Goal: Information Seeking & Learning: Learn about a topic

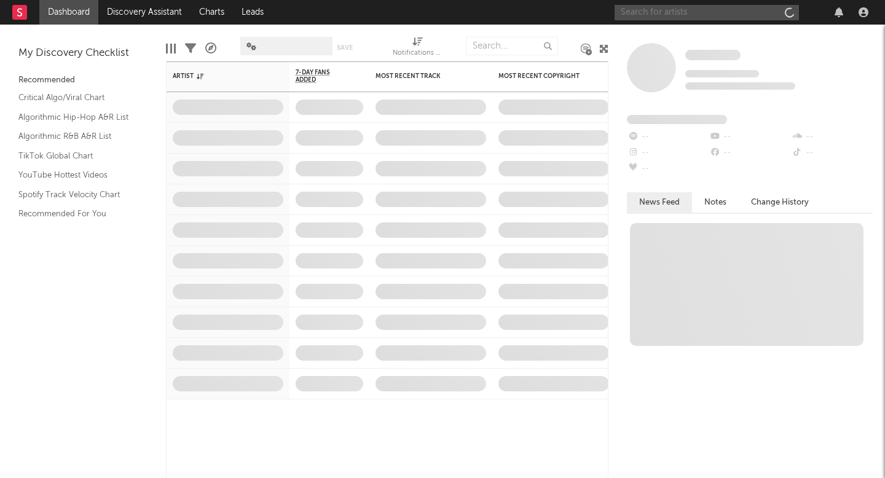
click at [633, 16] on input "text" at bounding box center [706, 12] width 184 height 15
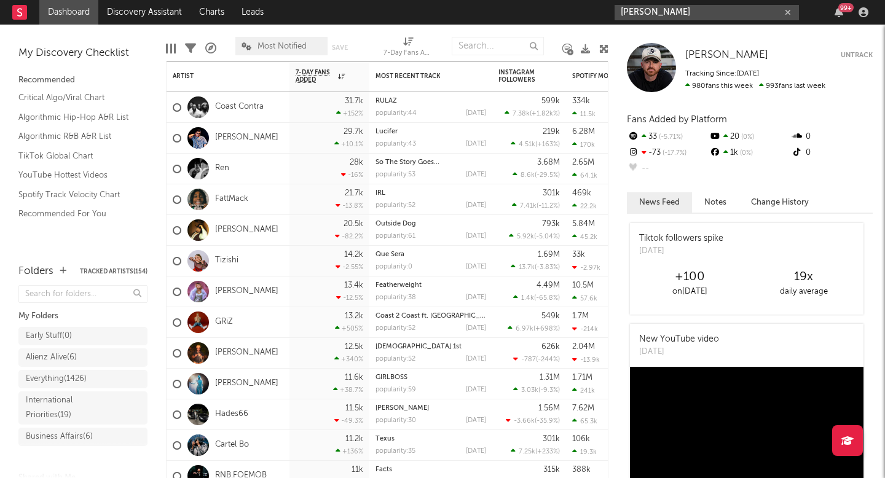
click at [693, 17] on input "benny bellson" at bounding box center [706, 12] width 184 height 15
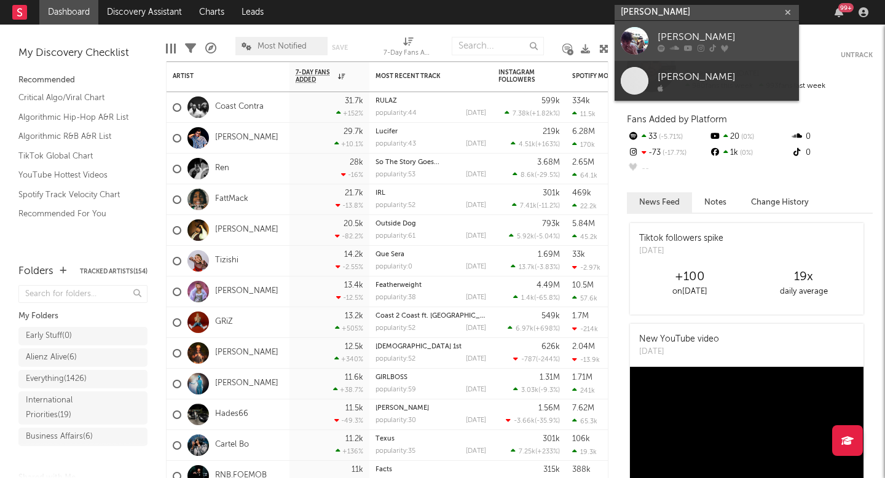
type input "benny bellson"
click at [689, 33] on div "[PERSON_NAME]" at bounding box center [724, 36] width 135 height 15
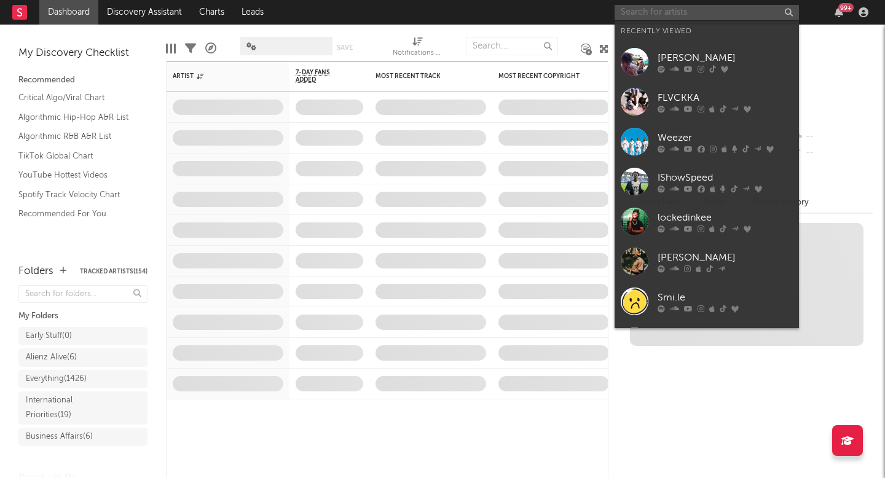
click at [686, 17] on input "text" at bounding box center [706, 12] width 184 height 15
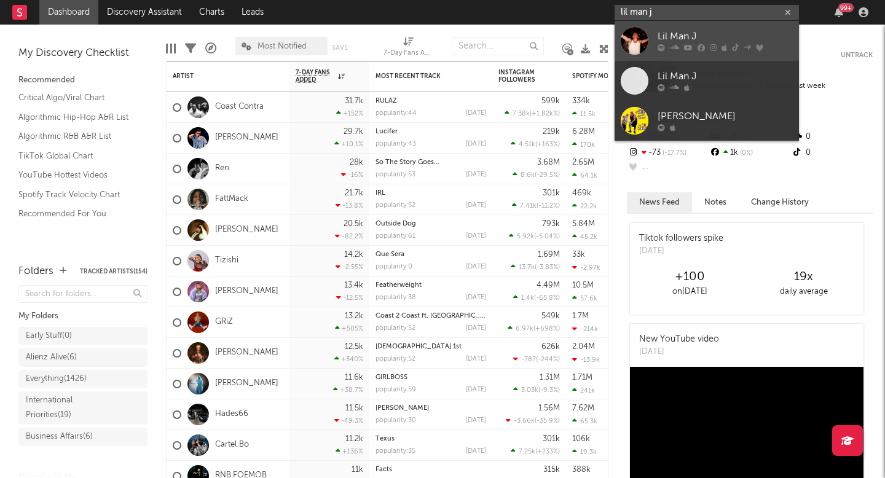
type input "lil man j"
click at [700, 41] on div "Lil Man J" at bounding box center [724, 36] width 135 height 15
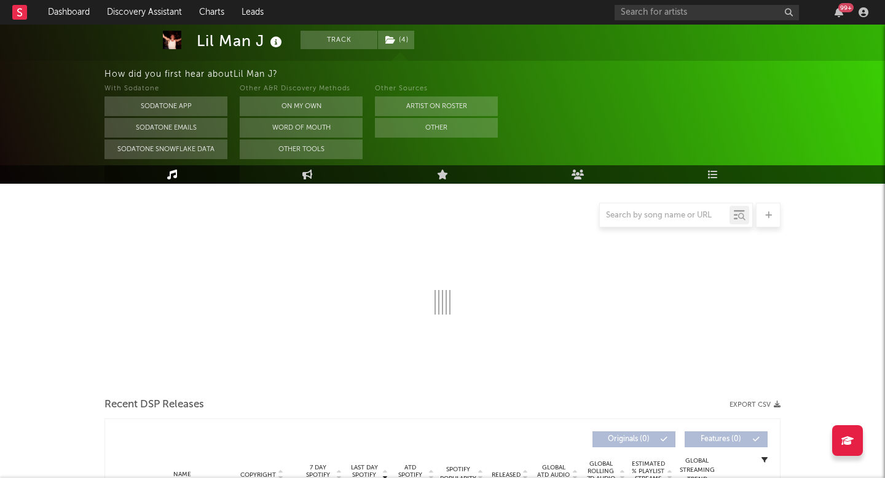
select select "6m"
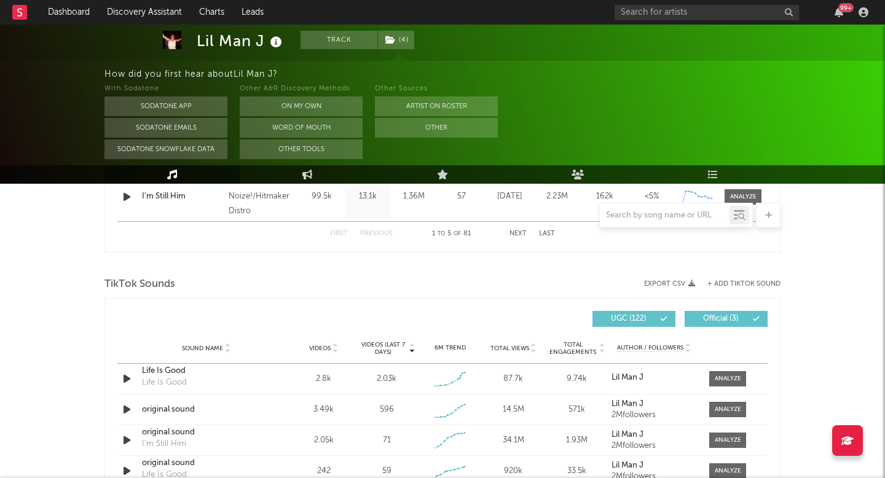
scroll to position [748, 0]
click at [724, 373] on span at bounding box center [727, 379] width 37 height 15
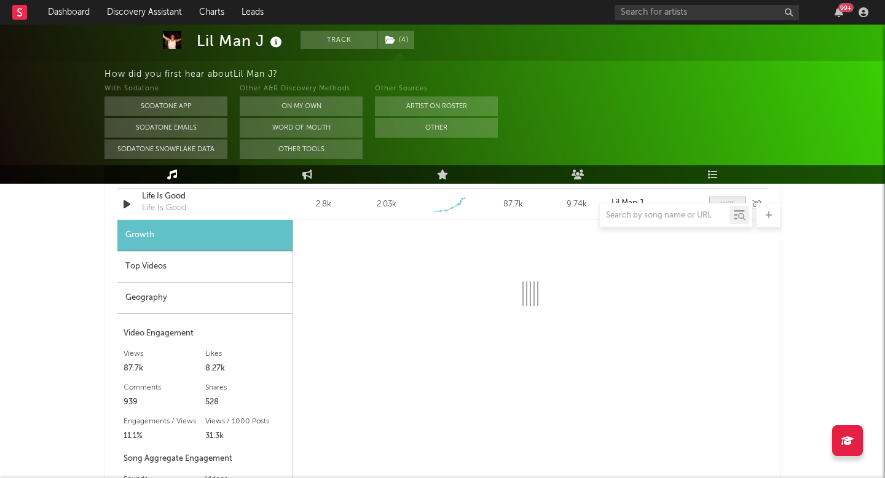
select select "1w"
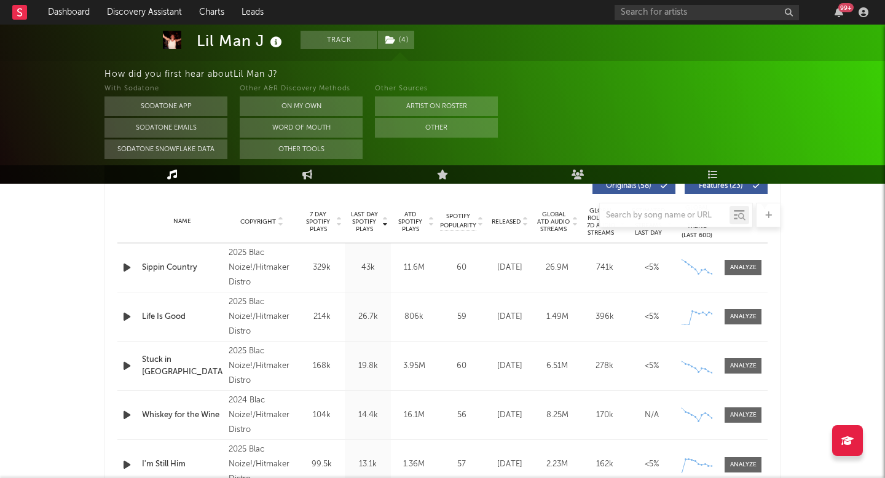
scroll to position [478, 0]
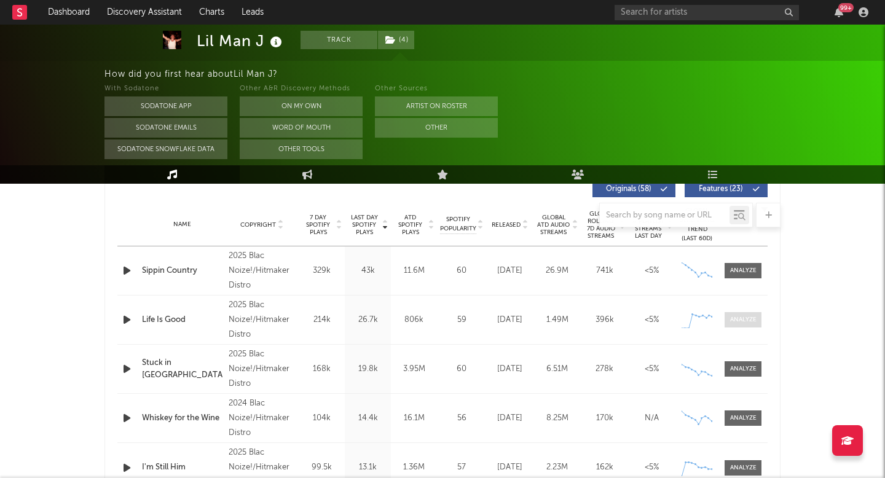
click at [757, 321] on span at bounding box center [742, 319] width 37 height 15
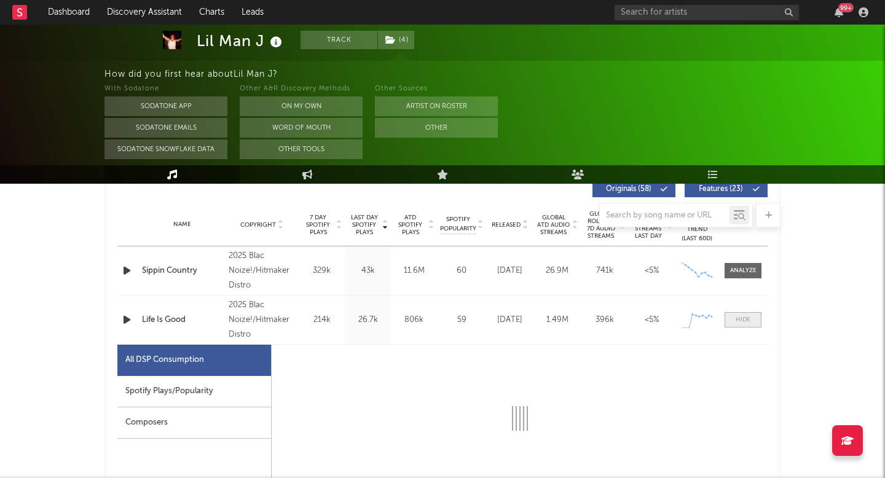
scroll to position [603, 0]
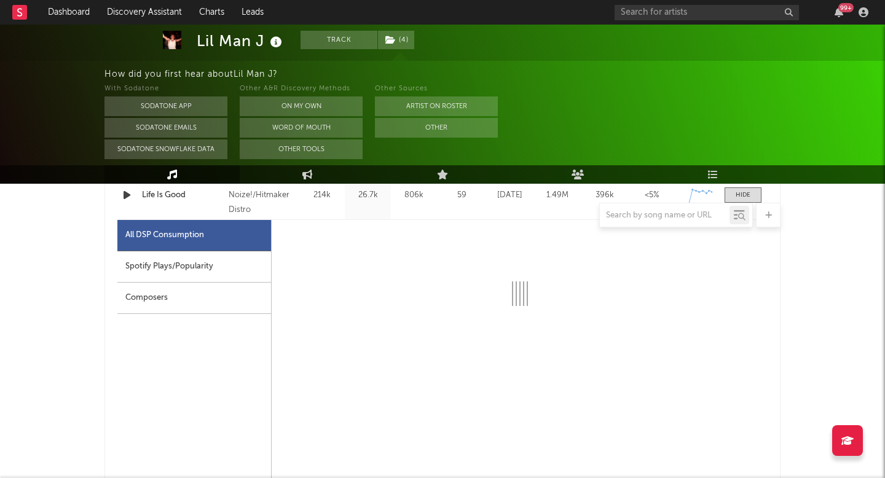
select select "1w"
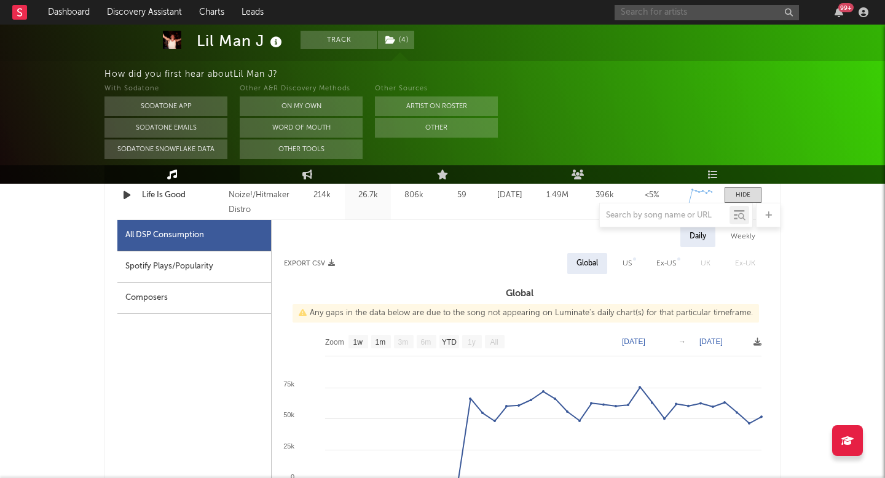
click at [643, 18] on input "text" at bounding box center [706, 12] width 184 height 15
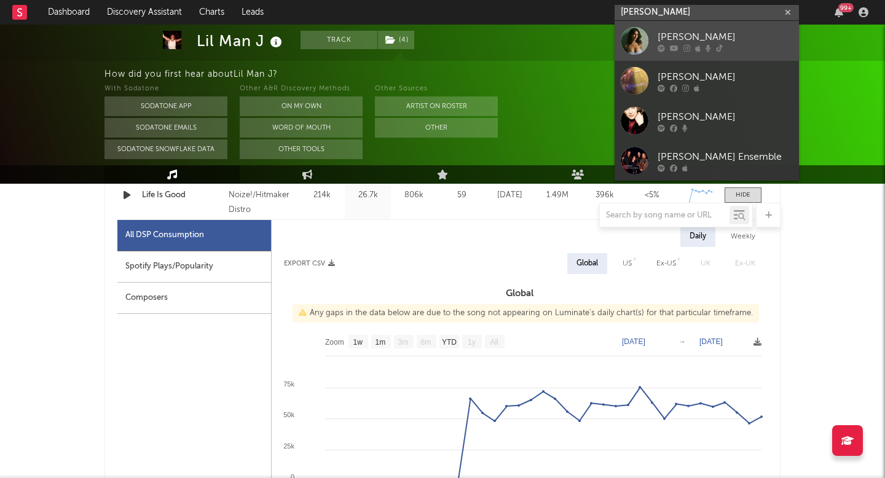
type input "isabel van"
click at [706, 53] on link "[PERSON_NAME]" at bounding box center [706, 41] width 184 height 40
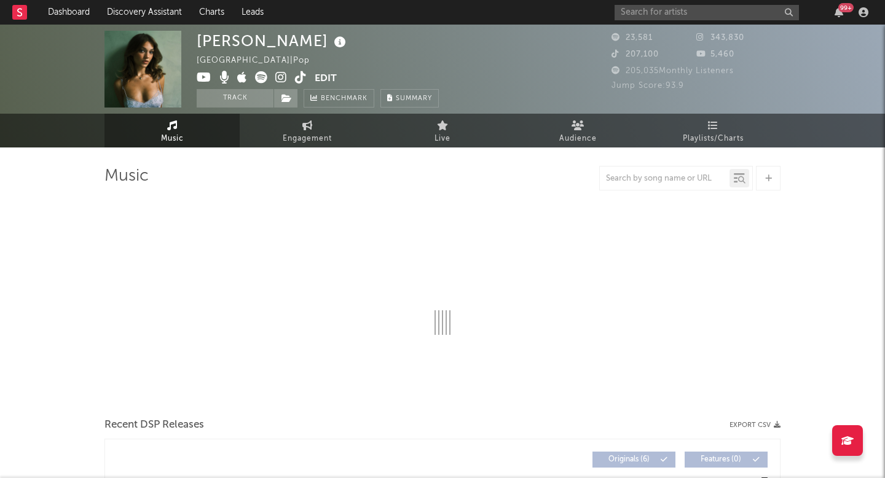
select select "1w"
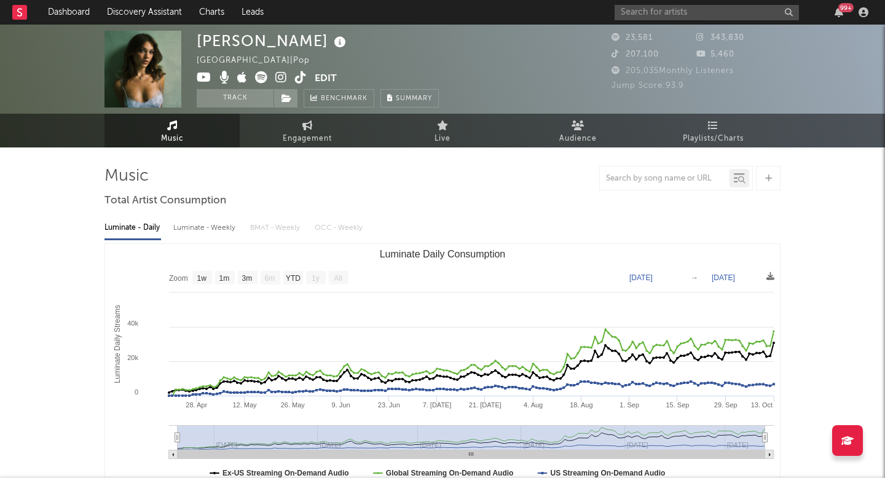
click at [163, 64] on img at bounding box center [142, 69] width 77 height 77
click at [279, 81] on icon at bounding box center [281, 77] width 12 height 12
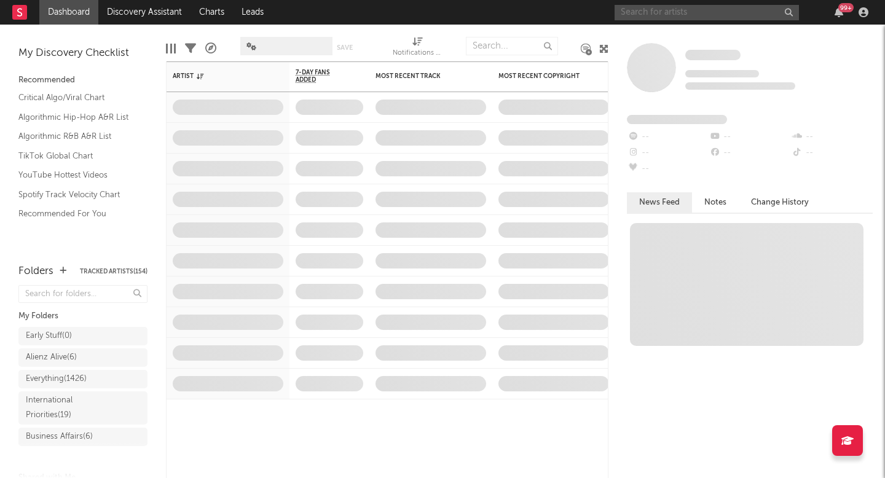
click at [685, 14] on input "text" at bounding box center [706, 12] width 184 height 15
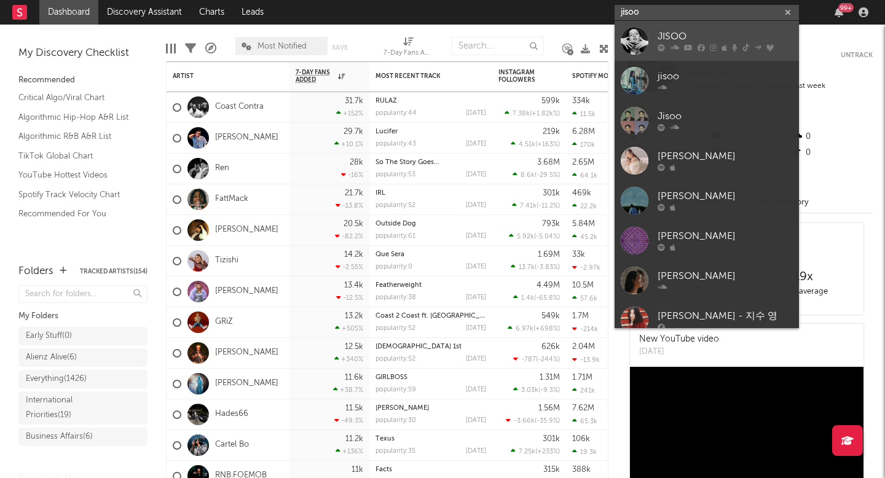
type input "jisoo"
click at [743, 33] on div "JISOO" at bounding box center [724, 36] width 135 height 15
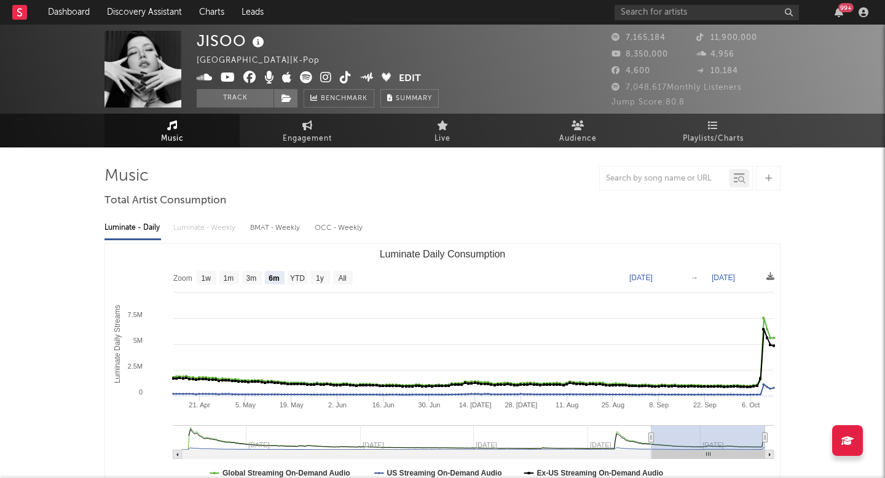
click at [324, 278] on rect "Luminate Daily Consumption" at bounding box center [320, 278] width 20 height 14
select select "1y"
type input "2024-10-13"
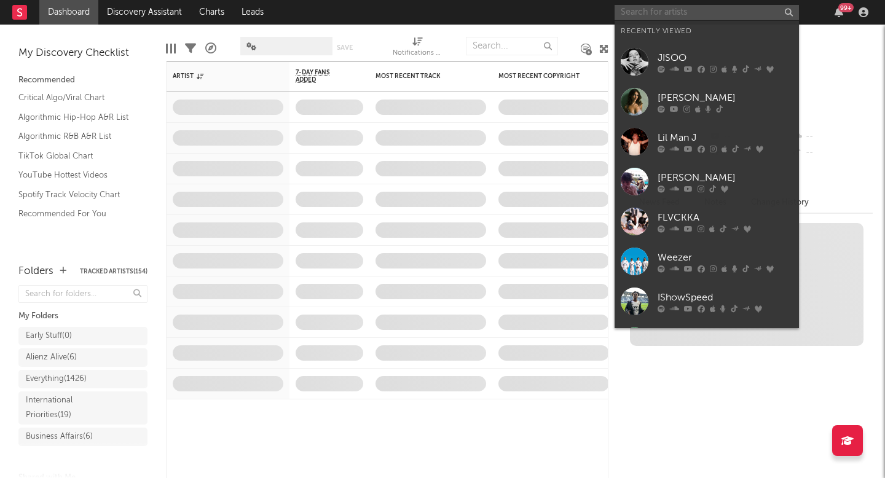
click at [673, 10] on input "text" at bounding box center [706, 12] width 184 height 15
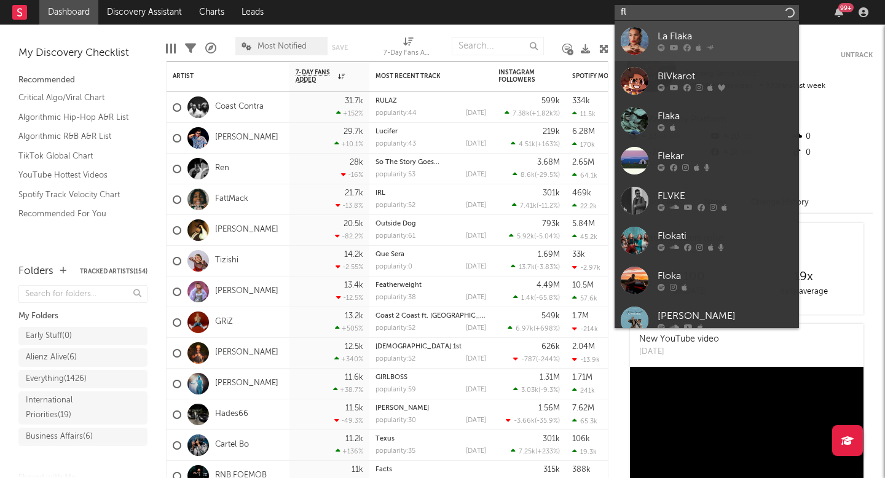
type input "f"
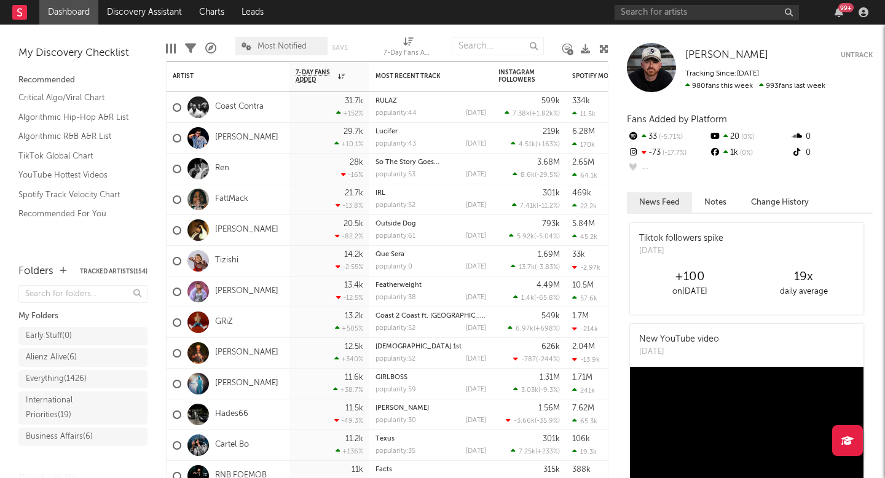
click at [547, 16] on nav "Dashboard Discovery Assistant Charts Leads 99 +" at bounding box center [442, 12] width 885 height 25
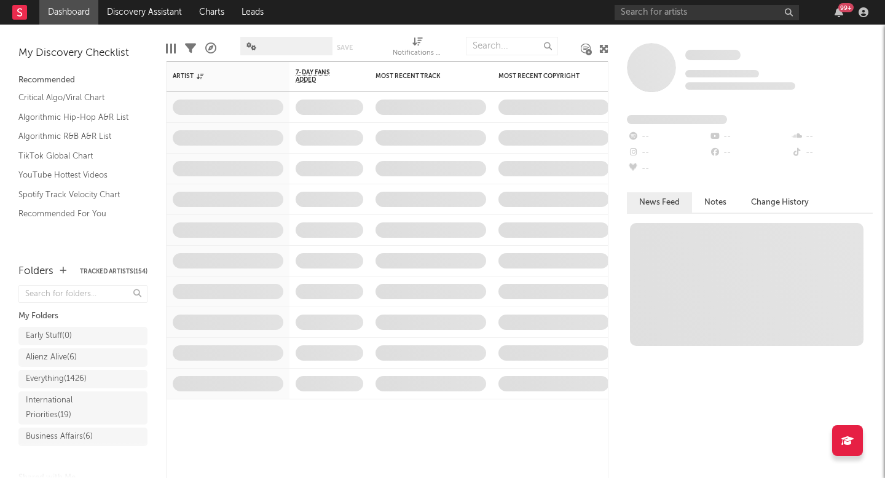
click at [708, 1] on div "99 +" at bounding box center [743, 12] width 258 height 25
click at [701, 10] on input "text" at bounding box center [706, 12] width 184 height 15
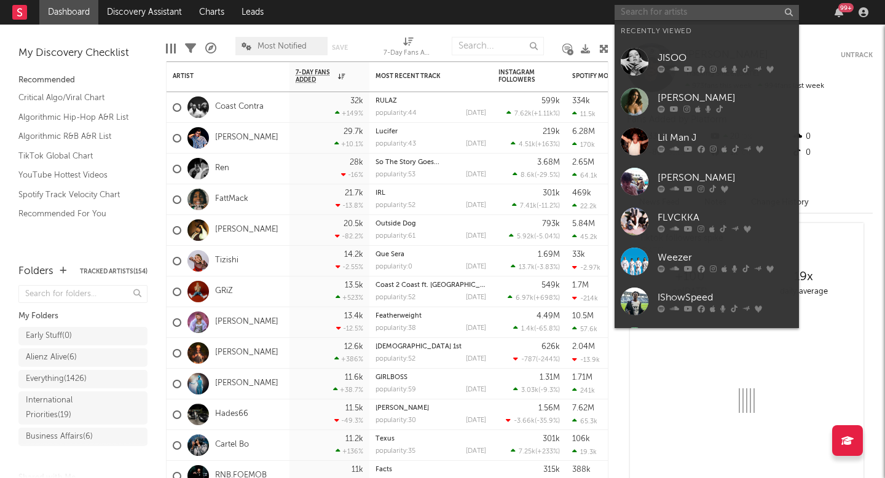
paste input "svn4vr"
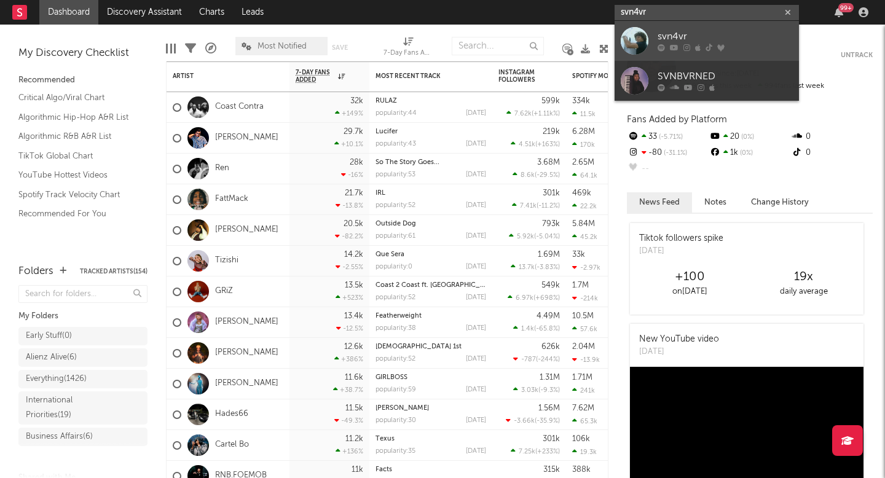
type input "svn4vr"
click at [689, 31] on div "svn4vr" at bounding box center [724, 36] width 135 height 15
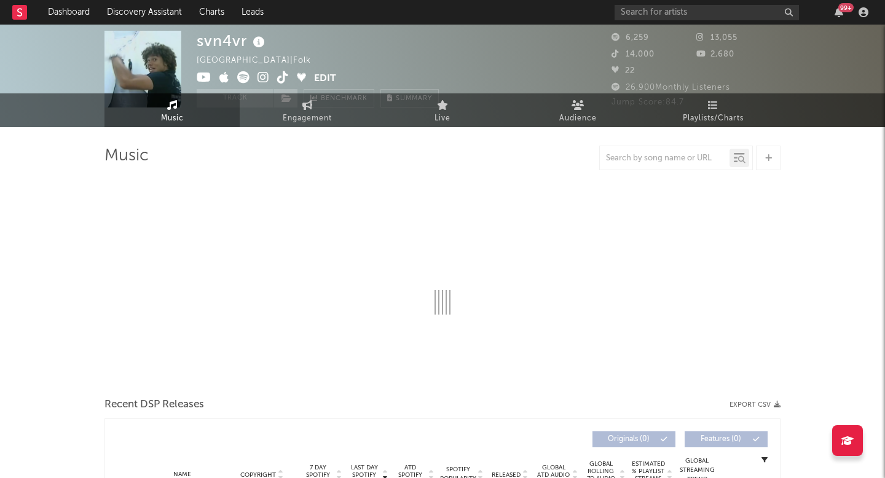
scroll to position [23, 0]
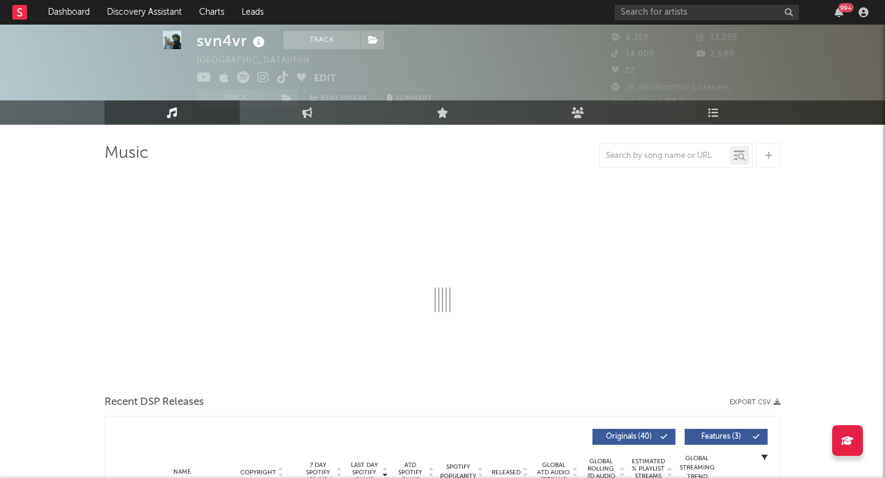
select select "1w"
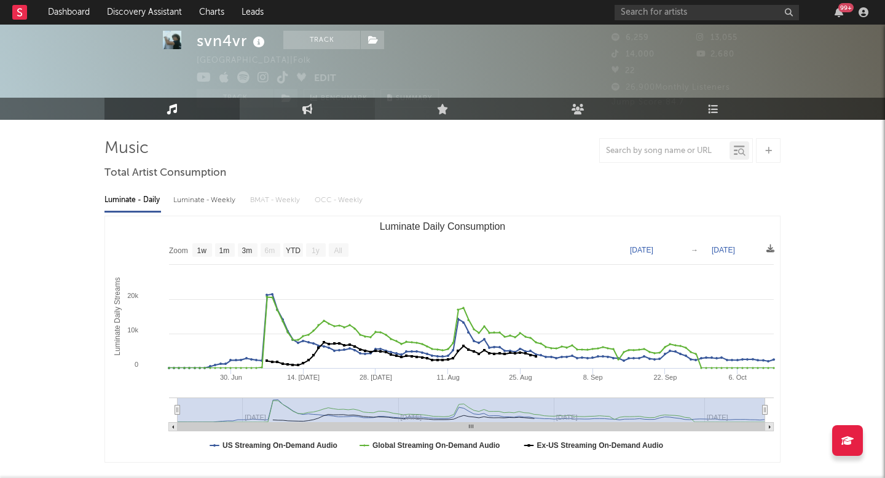
click at [279, 100] on link "Engagement" at bounding box center [307, 109] width 135 height 22
select select "1w"
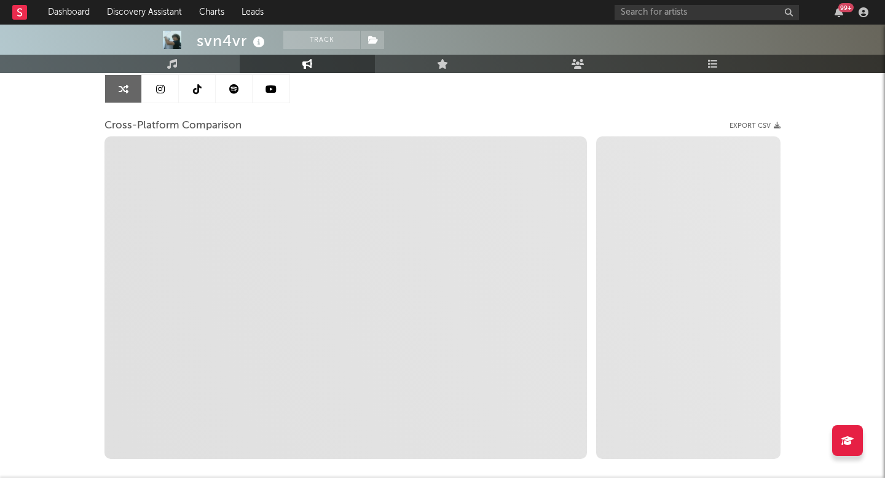
scroll to position [126, 0]
select select "1m"
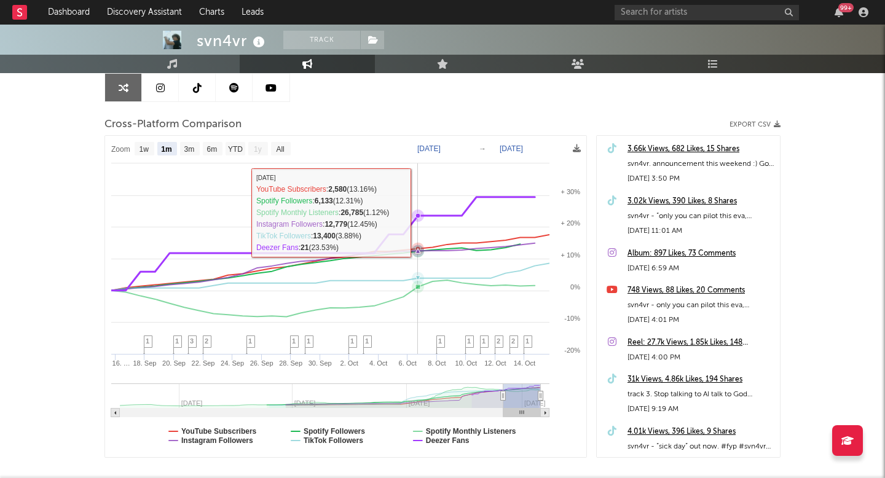
scroll to position [0, 0]
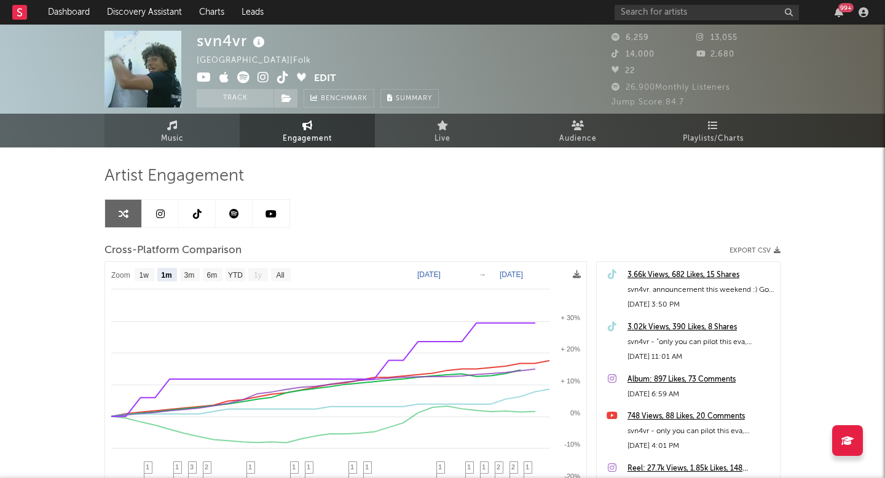
click at [176, 132] on span "Music" at bounding box center [172, 138] width 23 height 15
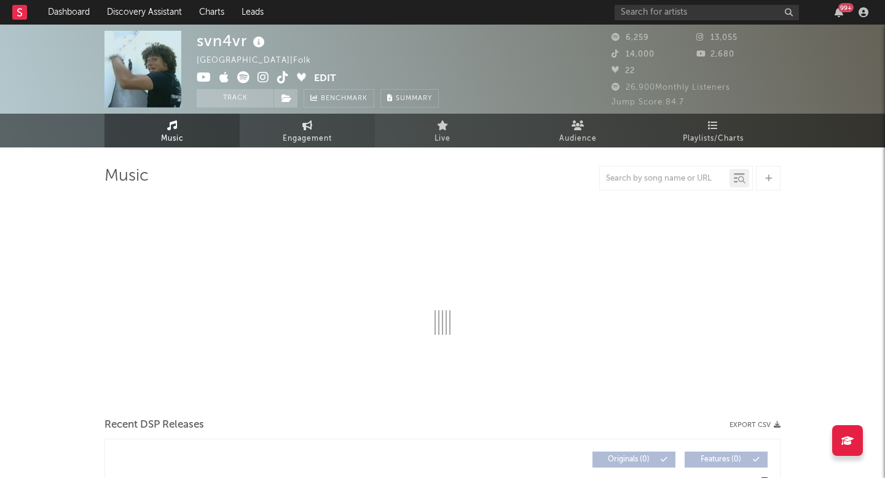
select select "1w"
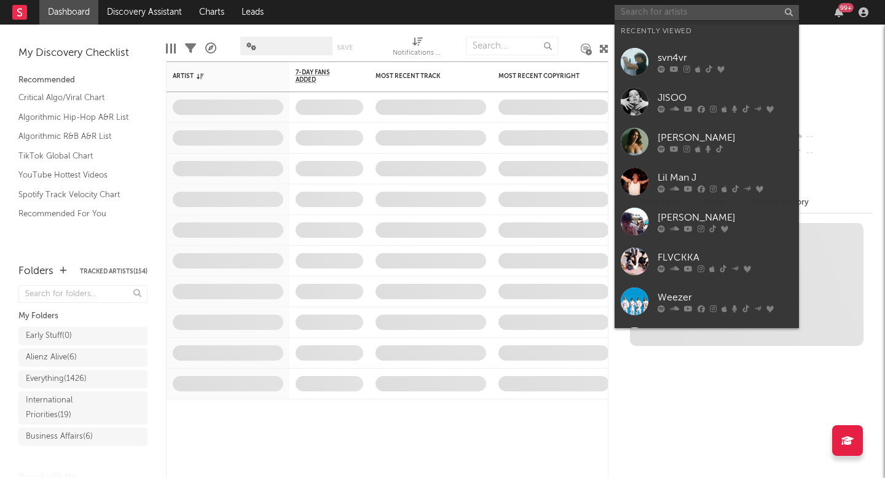
click at [709, 15] on input "text" at bounding box center [706, 12] width 184 height 15
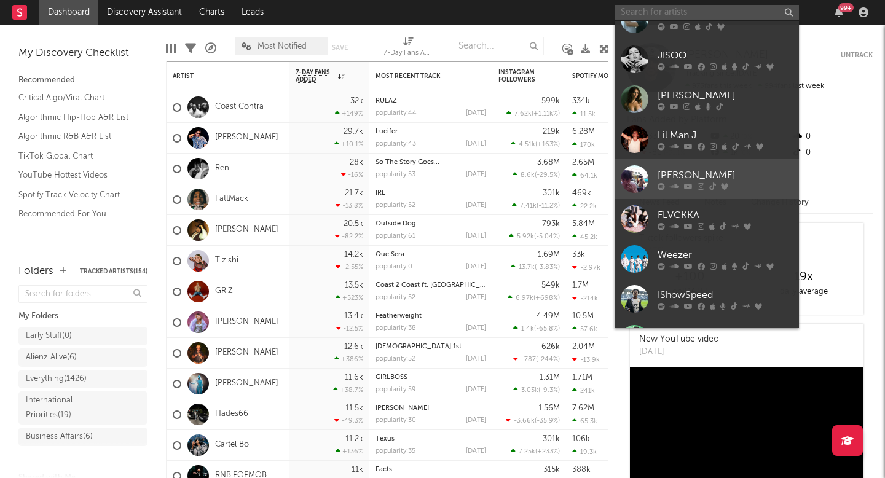
scroll to position [55, 0]
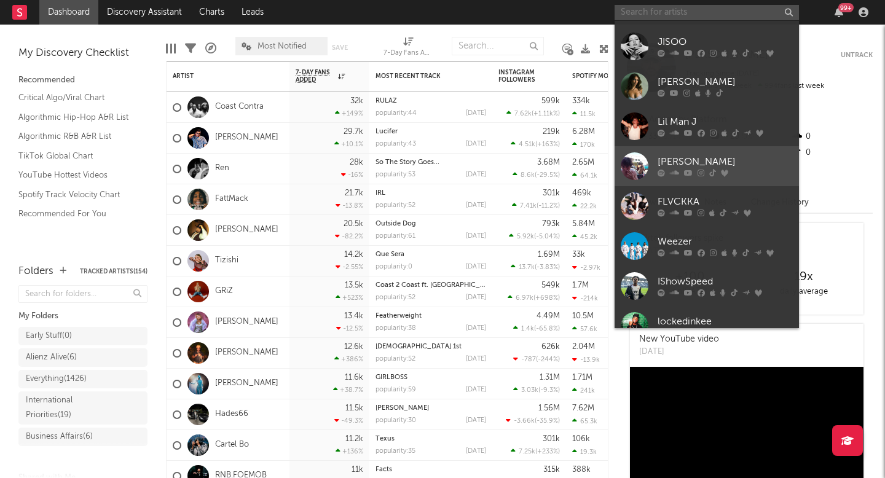
type input ";"
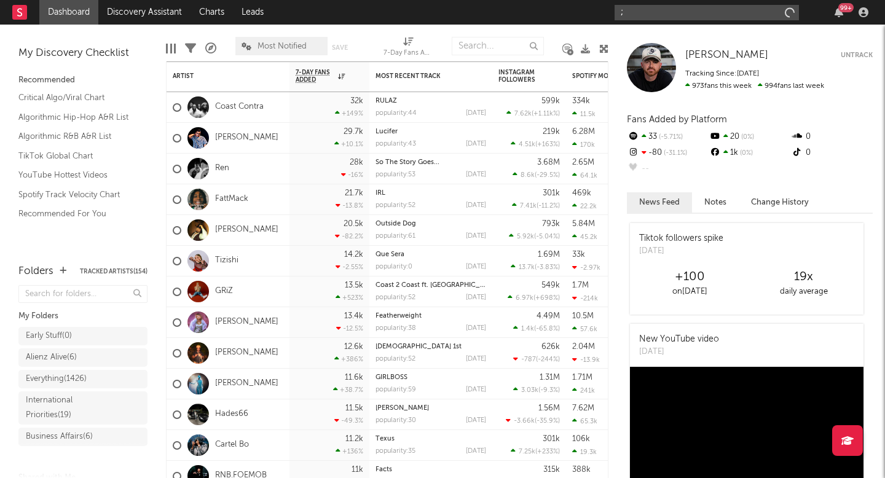
scroll to position [0, 0]
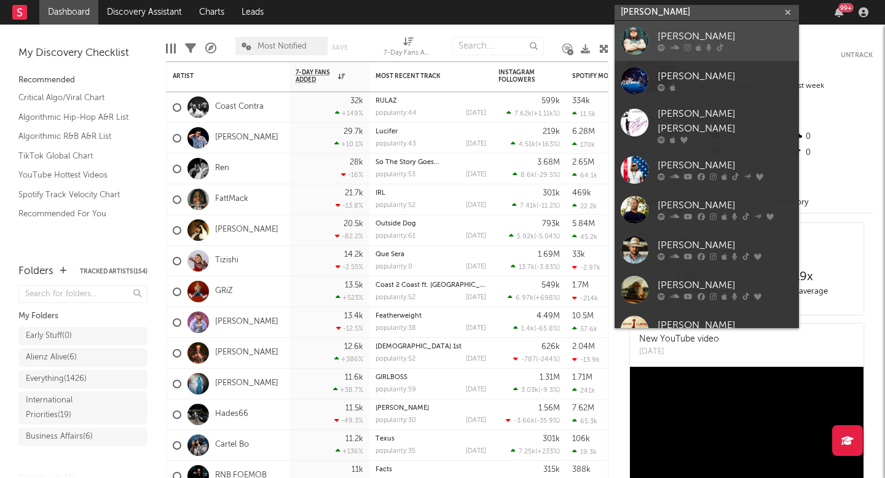
type input "[PERSON_NAME]"
click at [660, 36] on div "[PERSON_NAME]" at bounding box center [724, 36] width 135 height 15
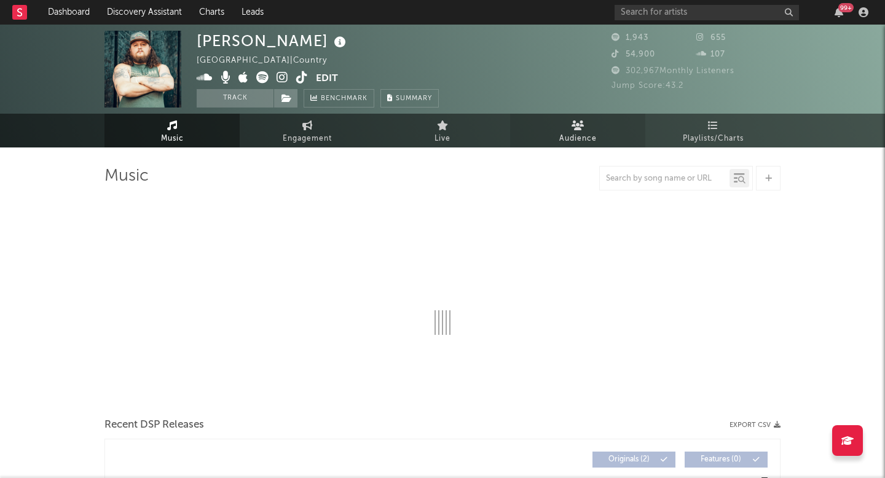
select select "6m"
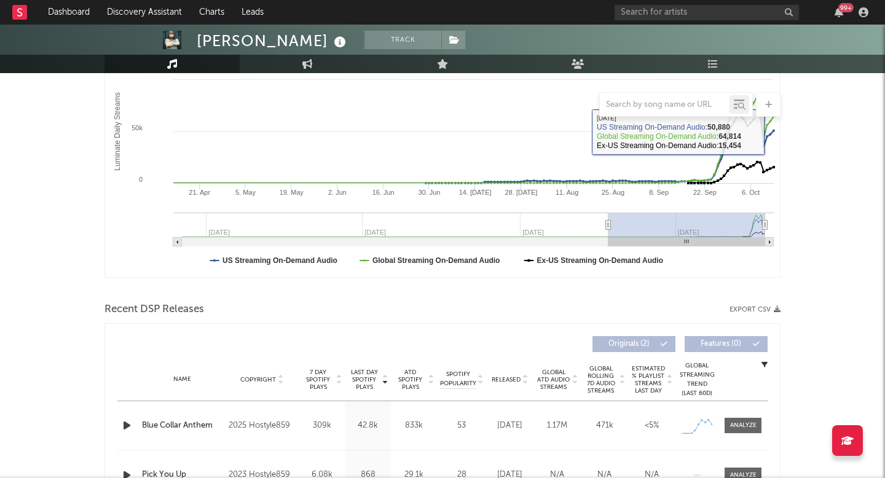
scroll to position [227, 0]
